Goal: Task Accomplishment & Management: Manage account settings

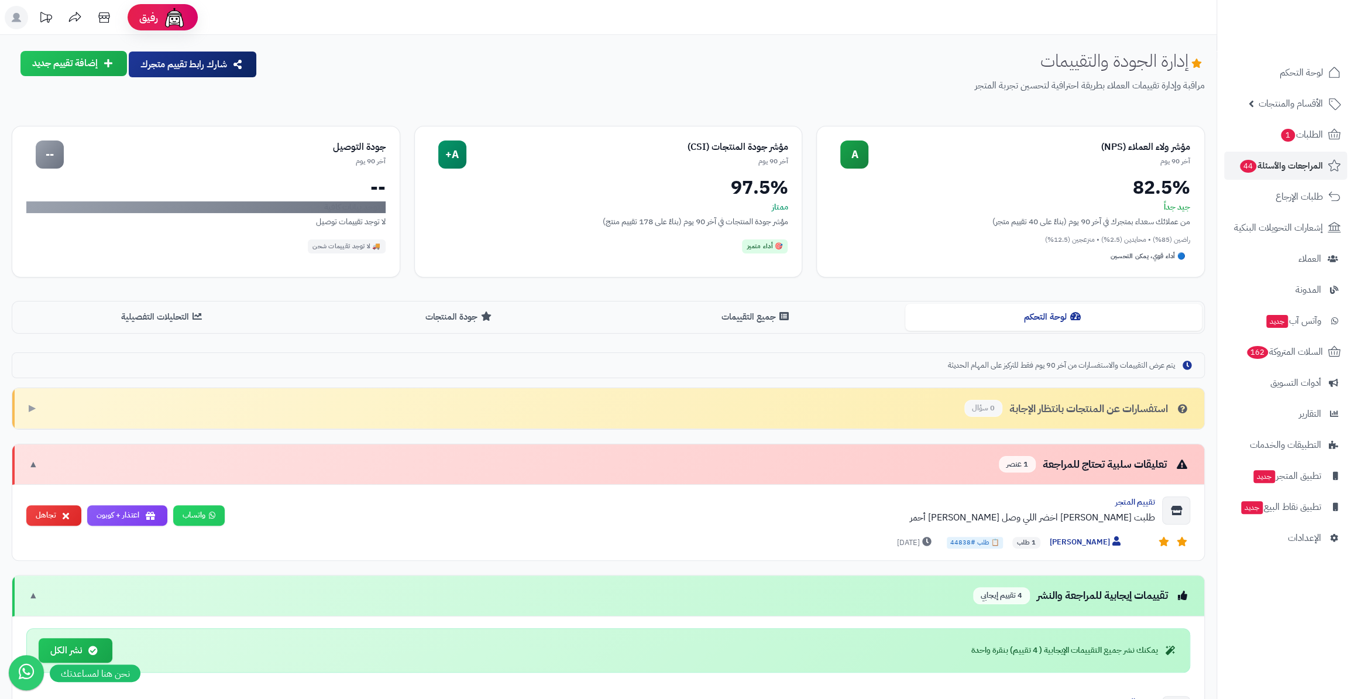
click at [1289, 126] on span "الطلبات 1" at bounding box center [1301, 134] width 43 height 16
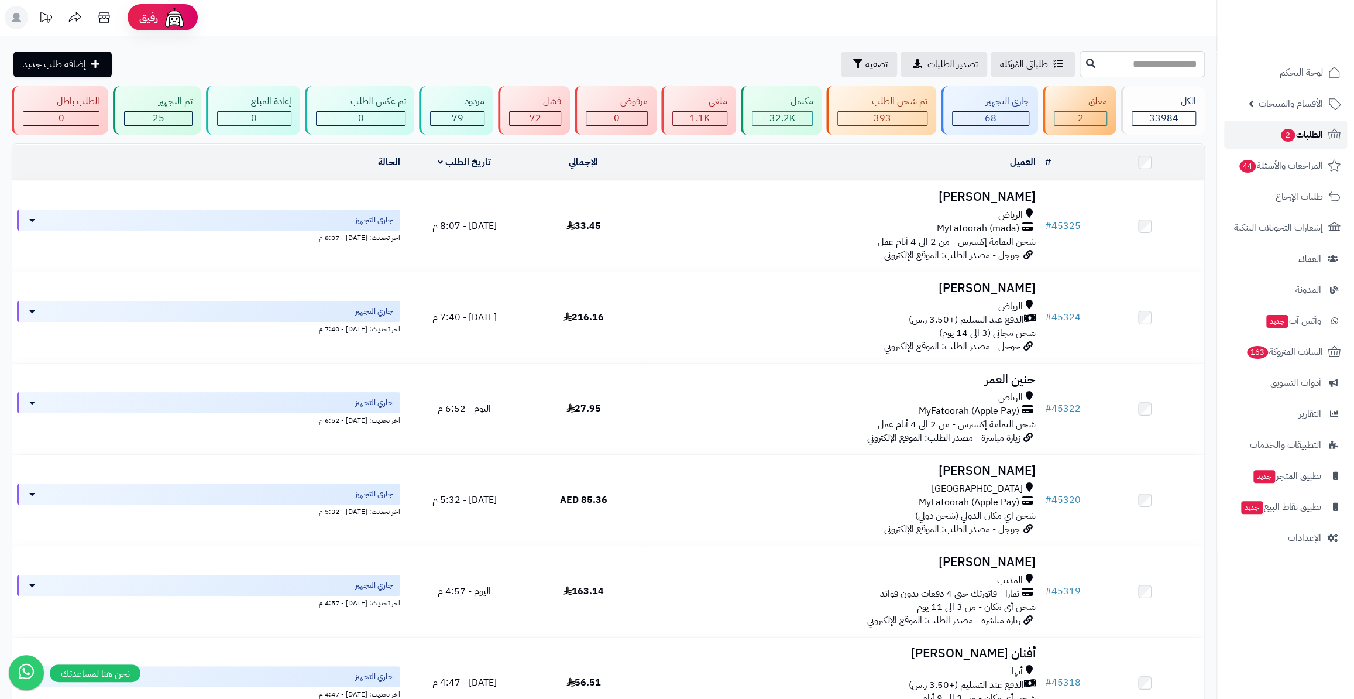
click at [1290, 129] on span "2" at bounding box center [1288, 135] width 14 height 13
click at [1270, 133] on link "الطلبات 2" at bounding box center [1285, 135] width 123 height 28
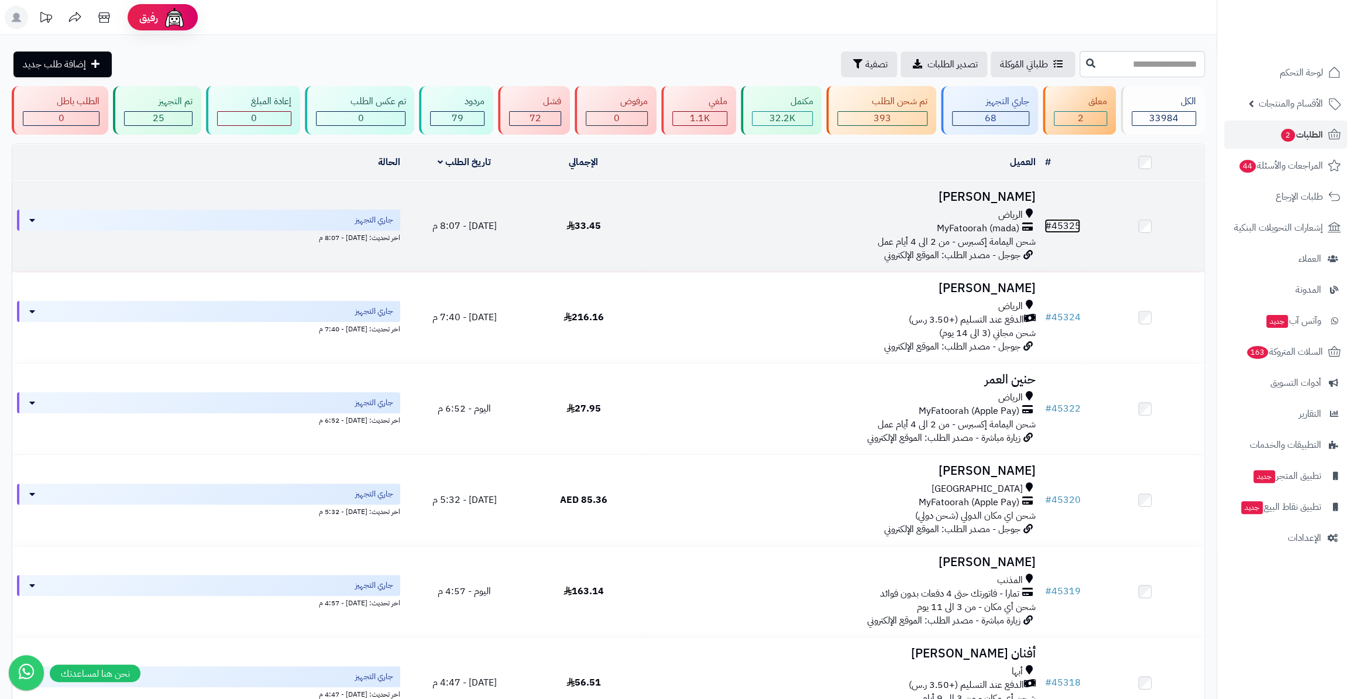
click at [1074, 219] on link "# 45325" at bounding box center [1062, 226] width 36 height 14
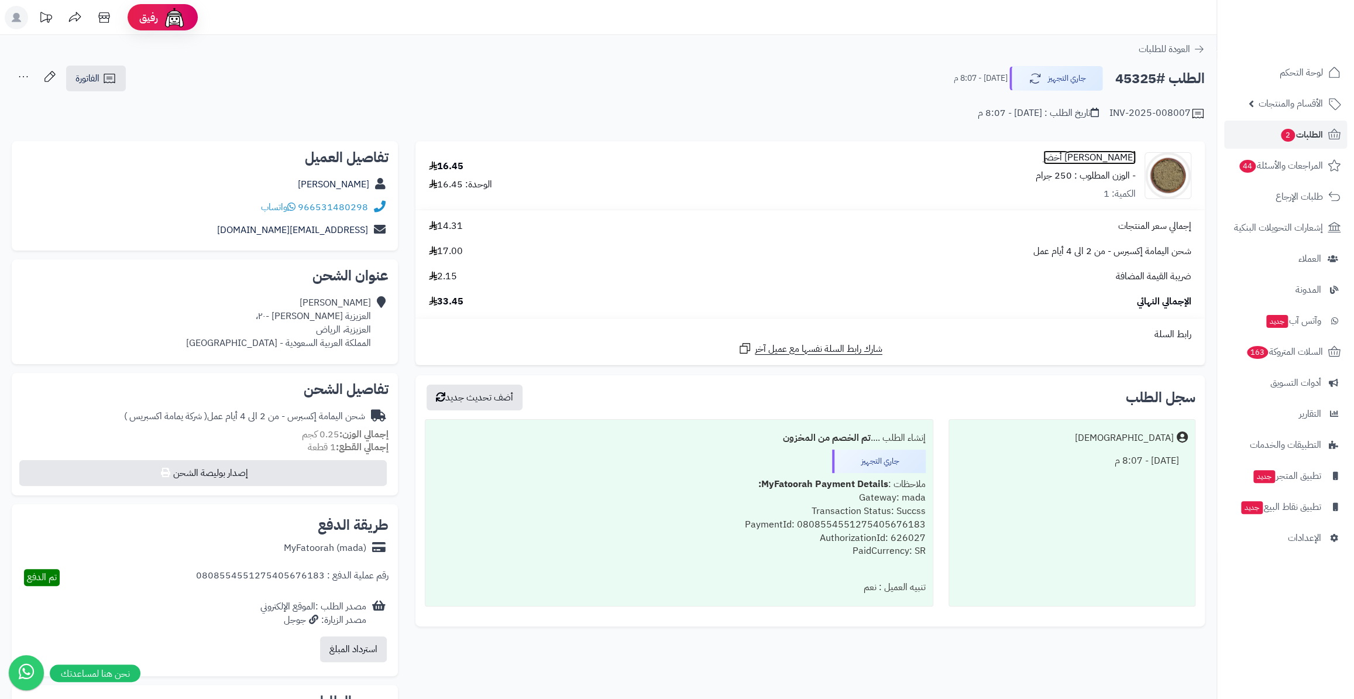
click at [1108, 157] on link "مشاط أخضر" at bounding box center [1089, 157] width 92 height 13
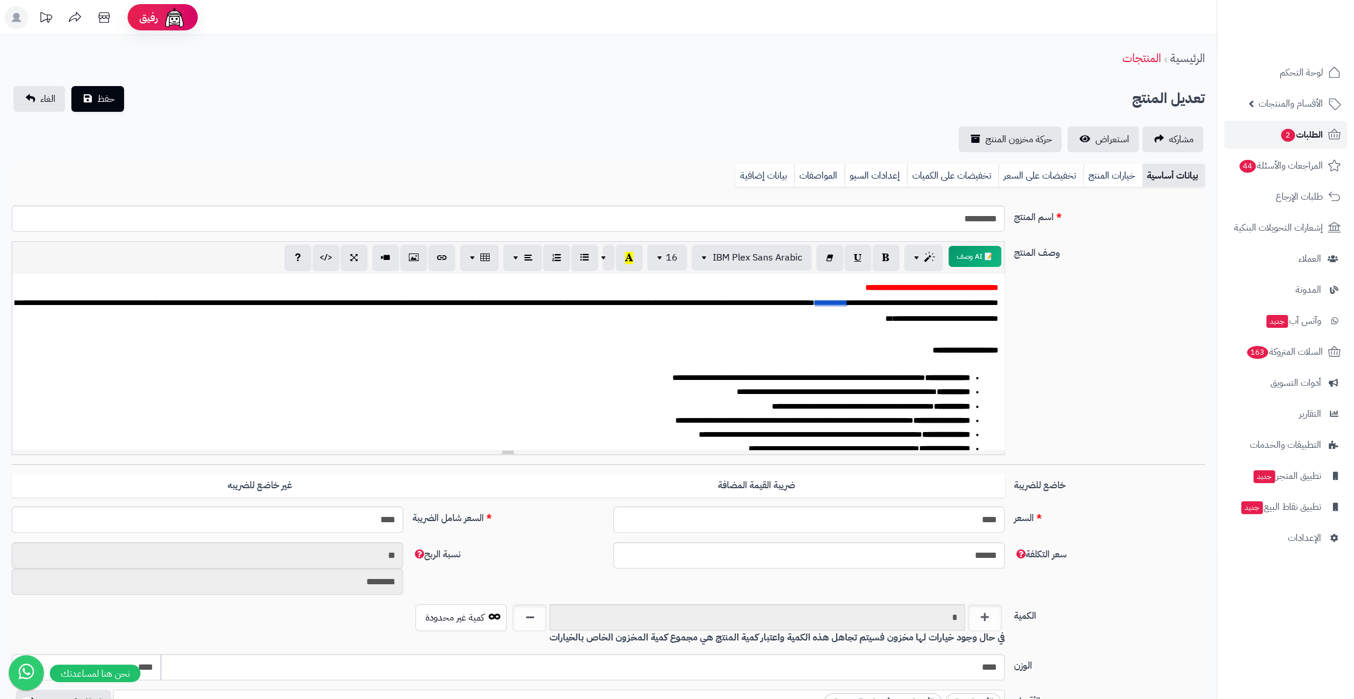
click at [1319, 130] on span "الطلبات 2" at bounding box center [1301, 134] width 43 height 16
